Goal: Transaction & Acquisition: Purchase product/service

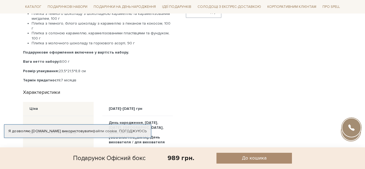
scroll to position [270, 0]
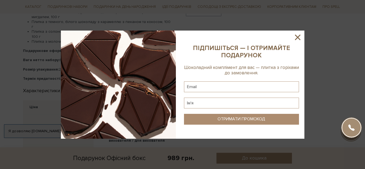
click at [296, 37] on icon at bounding box center [297, 37] width 5 height 5
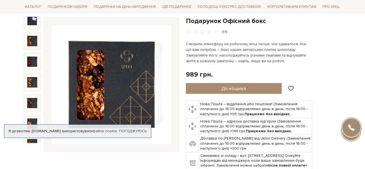
scroll to position [54, 0]
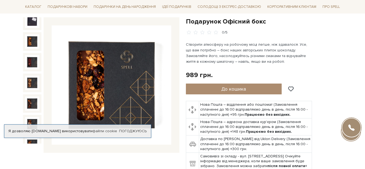
click at [32, 39] on img at bounding box center [32, 41] width 14 height 14
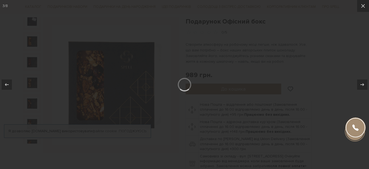
drag, startPoint x: 31, startPoint y: 48, endPoint x: 73, endPoint y: 79, distance: 52.7
click at [31, 48] on div at bounding box center [184, 84] width 369 height 169
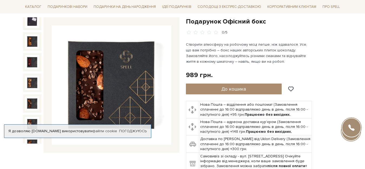
click at [31, 97] on img at bounding box center [32, 104] width 14 height 14
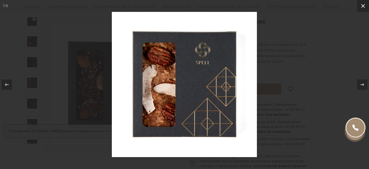
click at [364, 7] on icon at bounding box center [363, 6] width 4 height 4
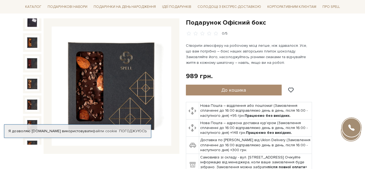
scroll to position [54, 0]
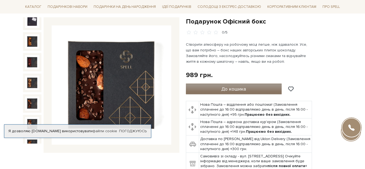
click at [224, 88] on span "До кошика" at bounding box center [233, 89] width 25 height 6
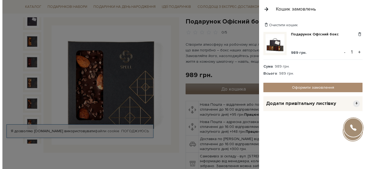
scroll to position [27, 0]
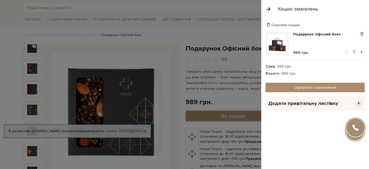
click at [314, 105] on span "Додати привітальну листівку" at bounding box center [303, 103] width 70 height 6
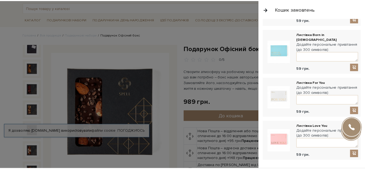
scroll to position [330, 0]
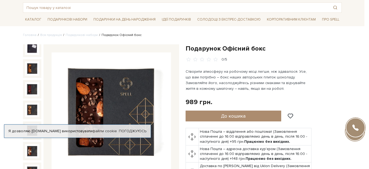
click at [9, 79] on div at bounding box center [184, 84] width 369 height 169
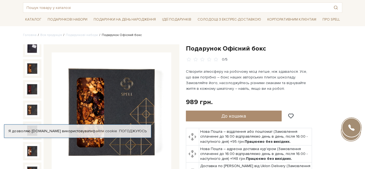
scroll to position [0, 0]
